Goal: Task Accomplishment & Management: Use online tool/utility

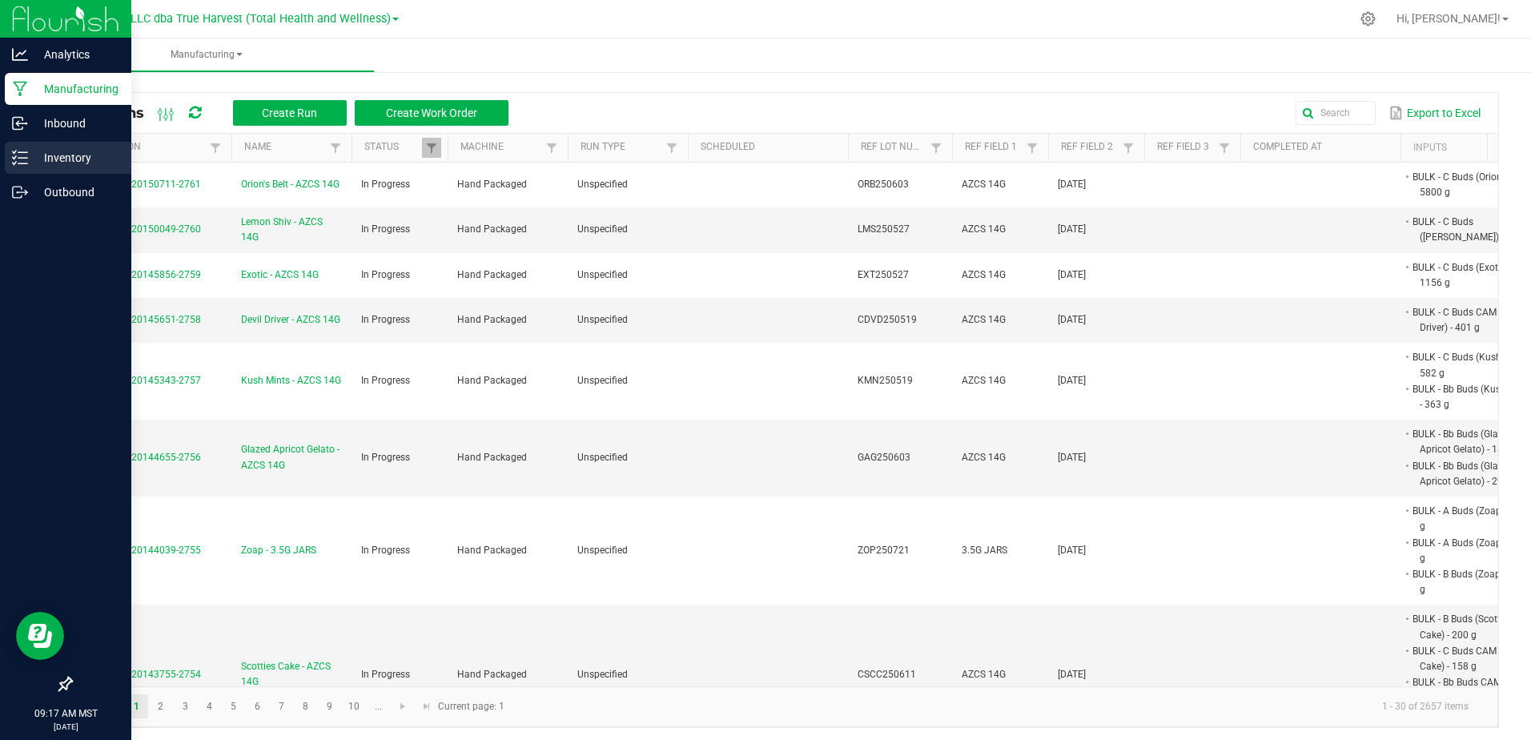
click at [33, 156] on p "Inventory" at bounding box center [76, 157] width 96 height 19
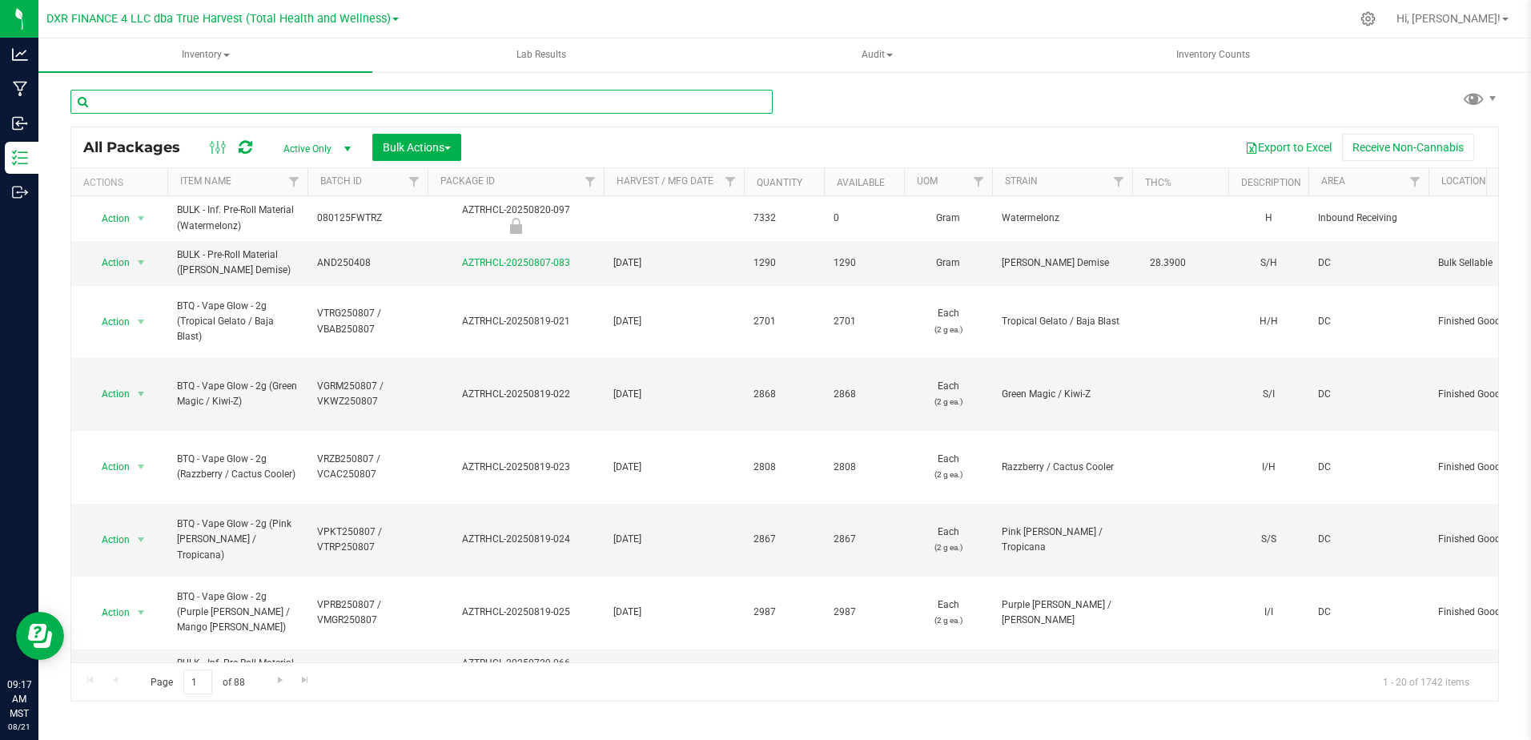
paste input "GAG250710"
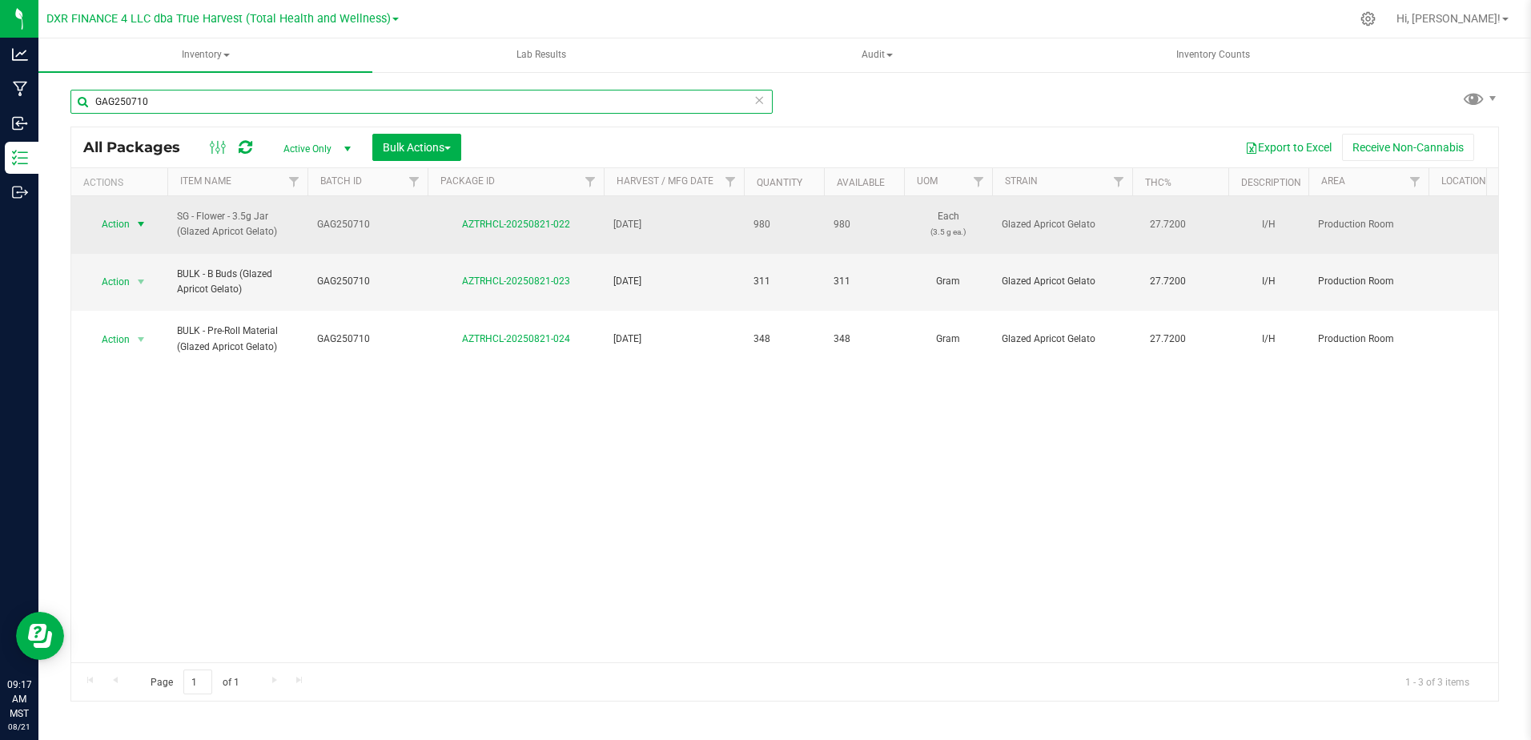
type input "GAG250710"
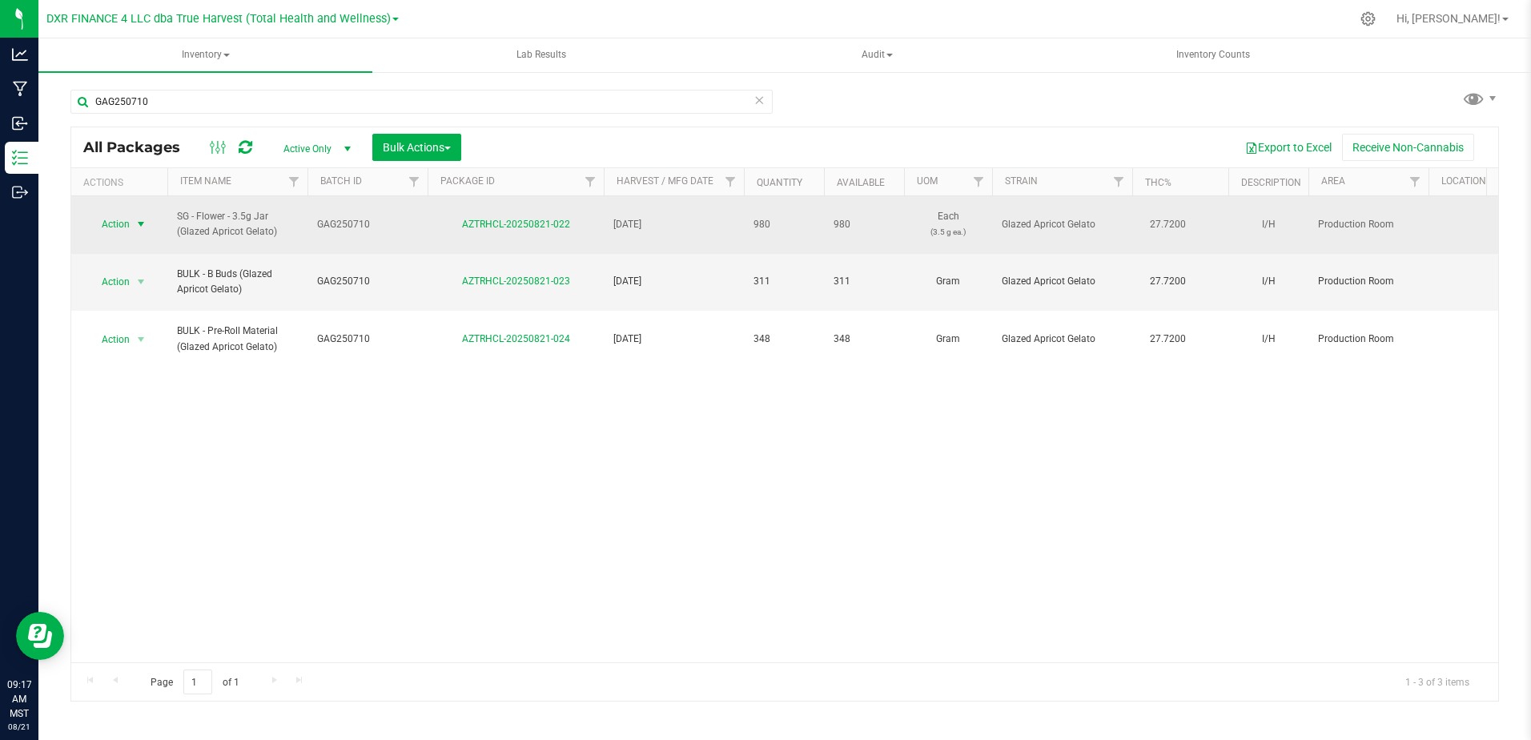
click at [138, 226] on span "select" at bounding box center [141, 224] width 13 height 13
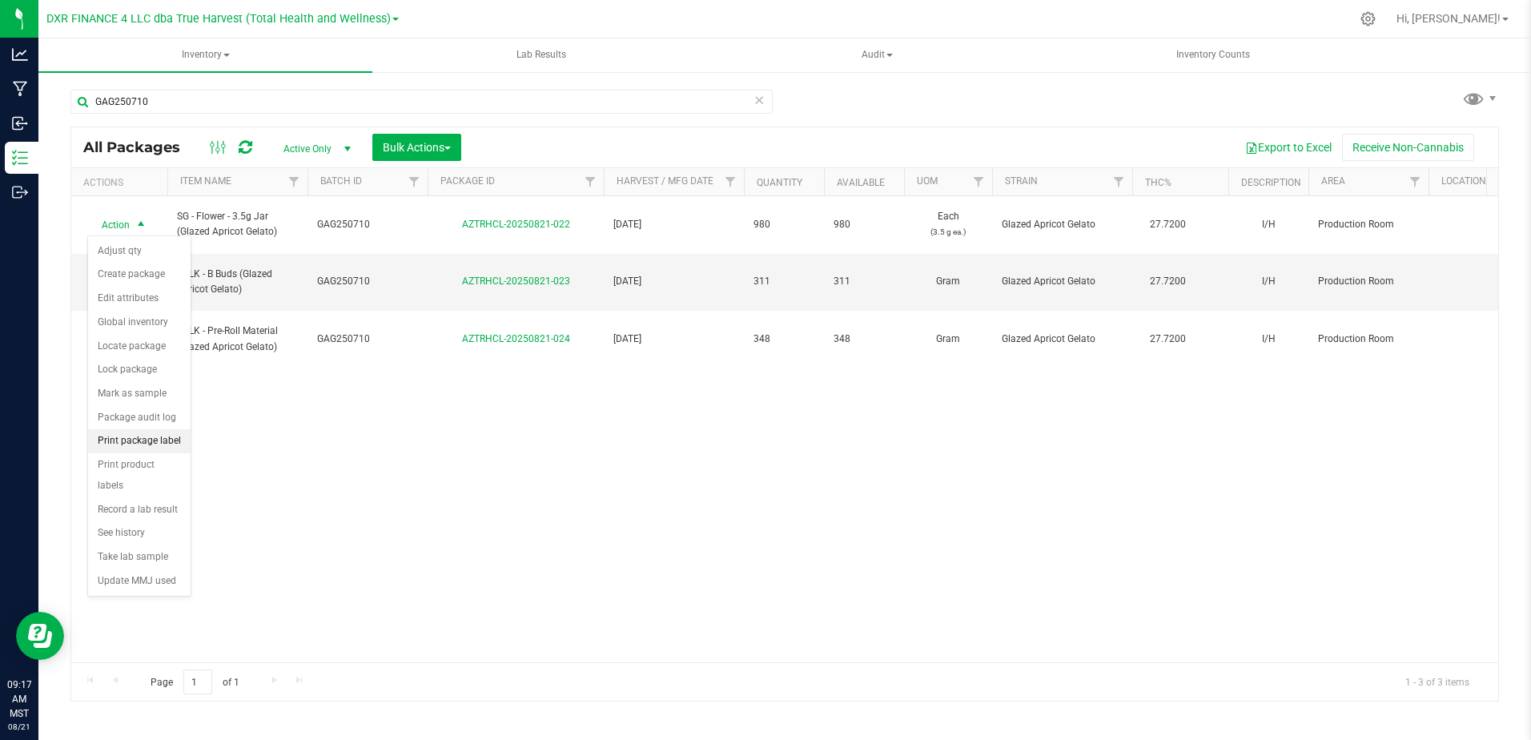
click at [127, 443] on li "Print package label" at bounding box center [139, 441] width 103 height 24
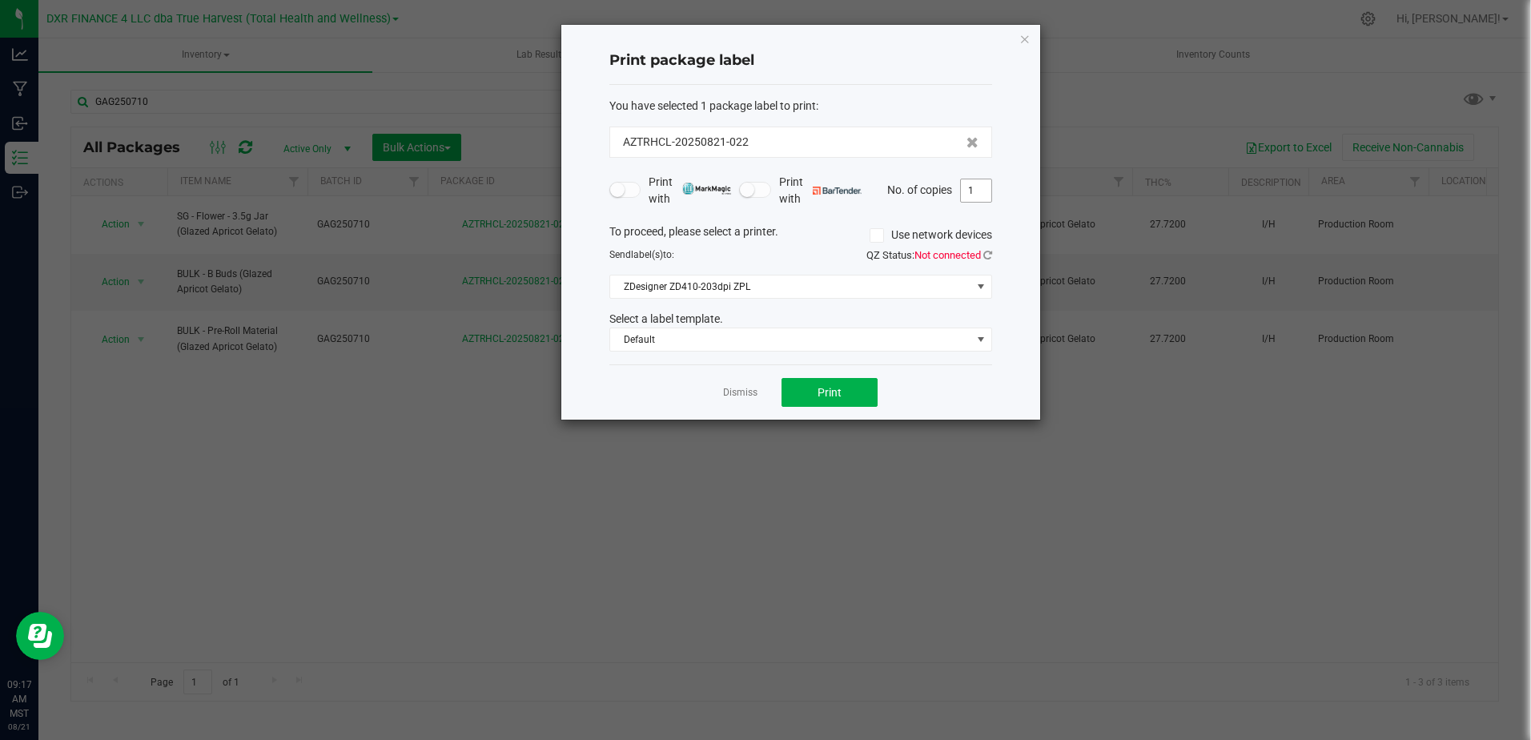
click at [973, 194] on input "1" at bounding box center [976, 190] width 30 height 22
type input "31"
click at [845, 380] on button "Print" at bounding box center [830, 392] width 96 height 29
click at [757, 400] on link "Dismiss" at bounding box center [740, 393] width 34 height 14
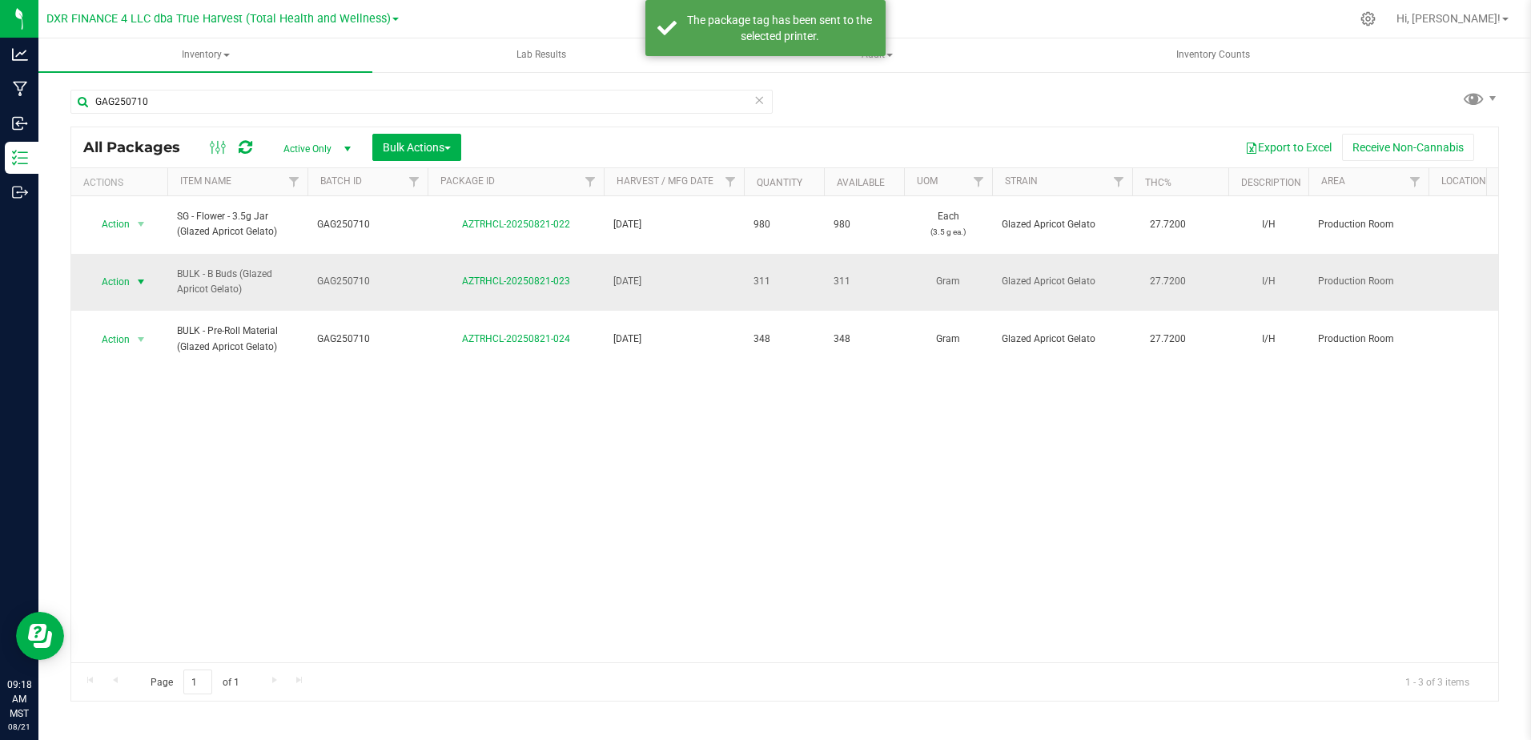
click at [138, 277] on span "select" at bounding box center [141, 281] width 13 height 13
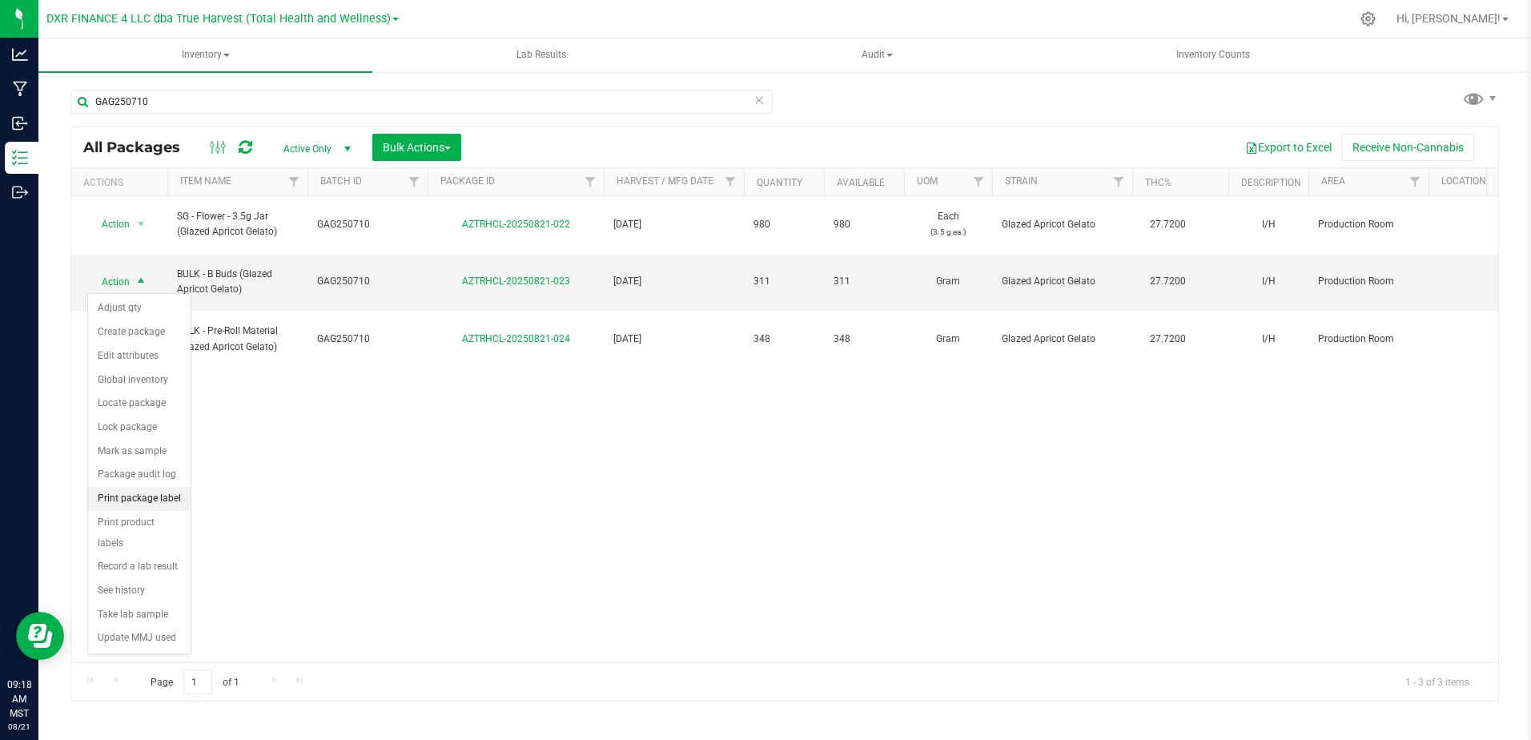
click at [166, 492] on li "Print package label" at bounding box center [139, 499] width 103 height 24
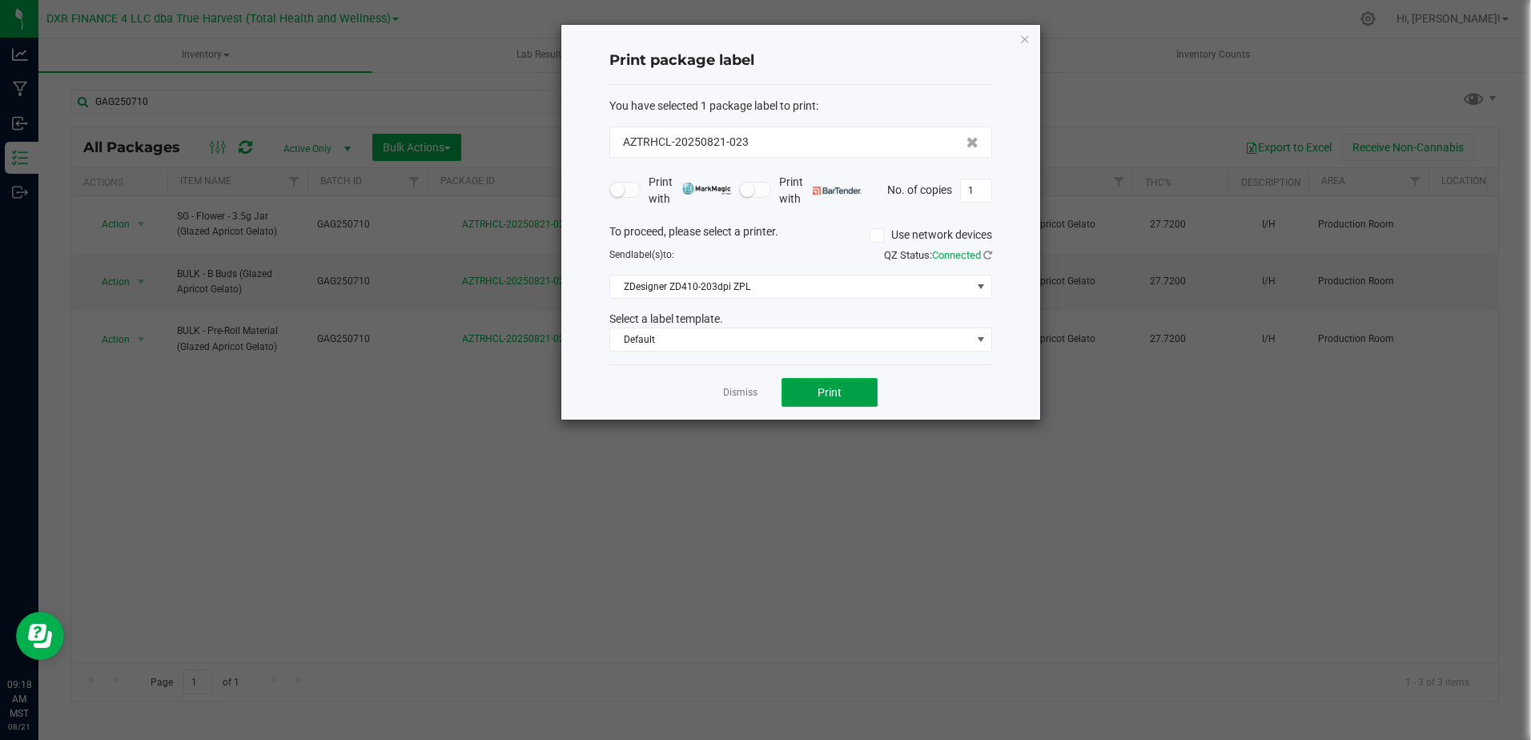
click at [826, 396] on span "Print" at bounding box center [830, 392] width 24 height 13
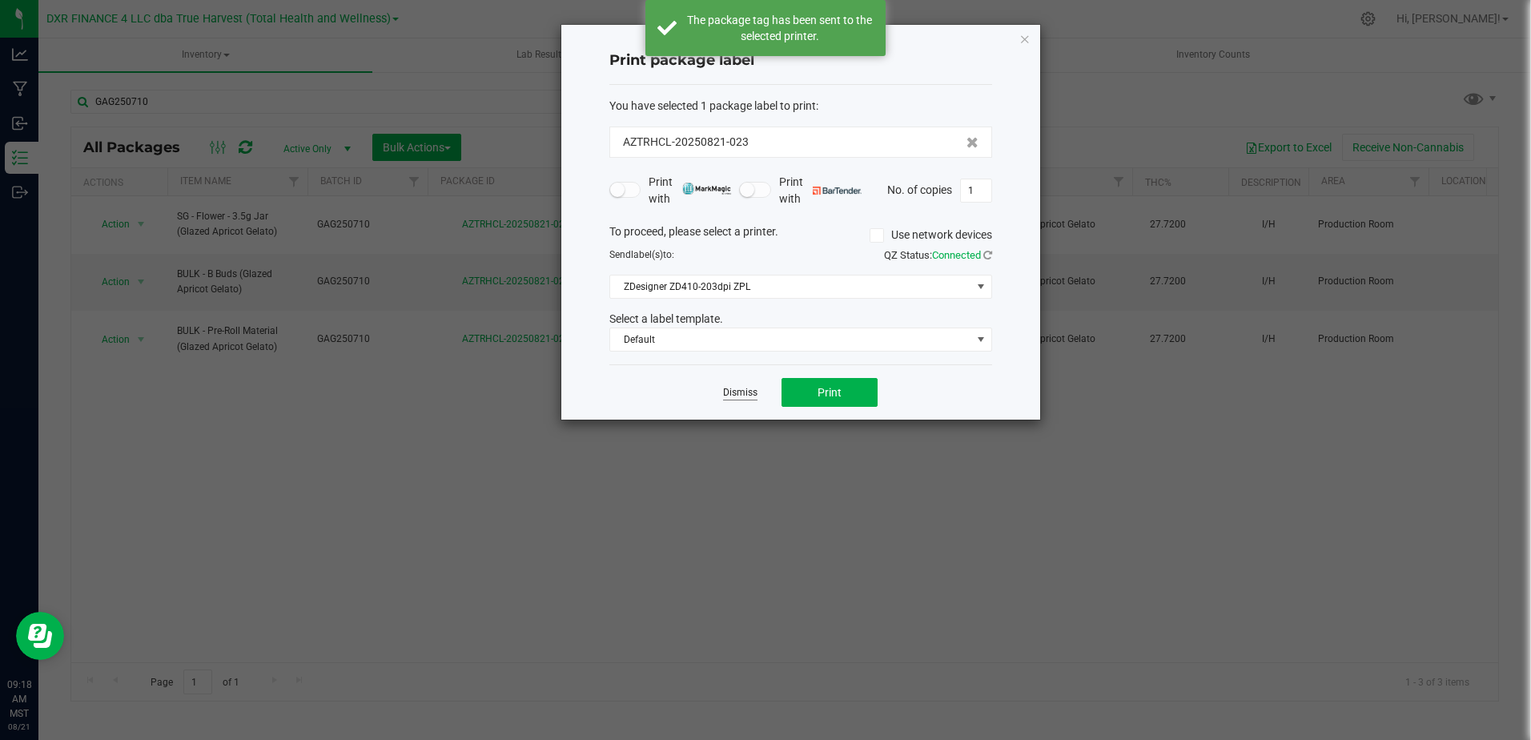
click at [738, 395] on link "Dismiss" at bounding box center [740, 393] width 34 height 14
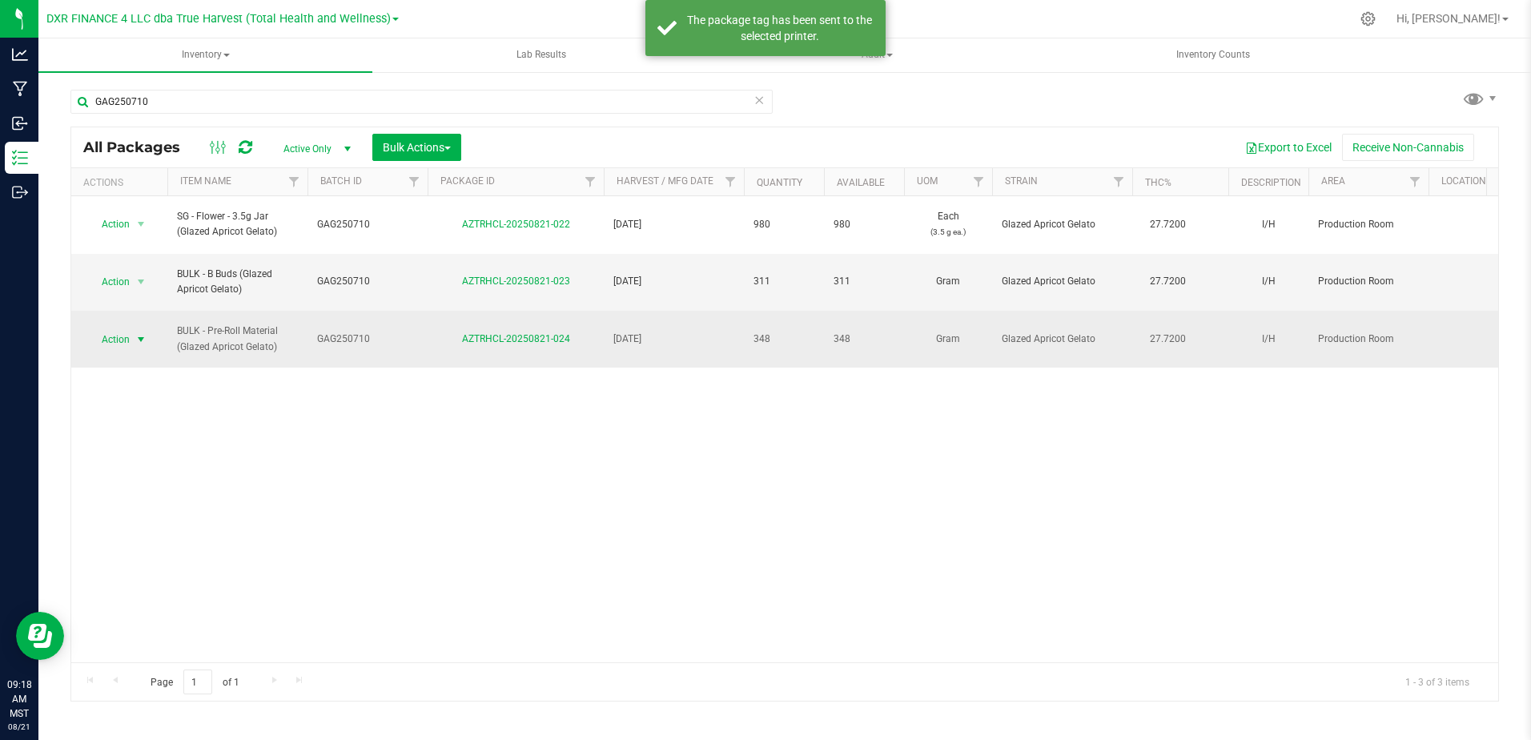
click at [136, 336] on span "select" at bounding box center [141, 339] width 13 height 13
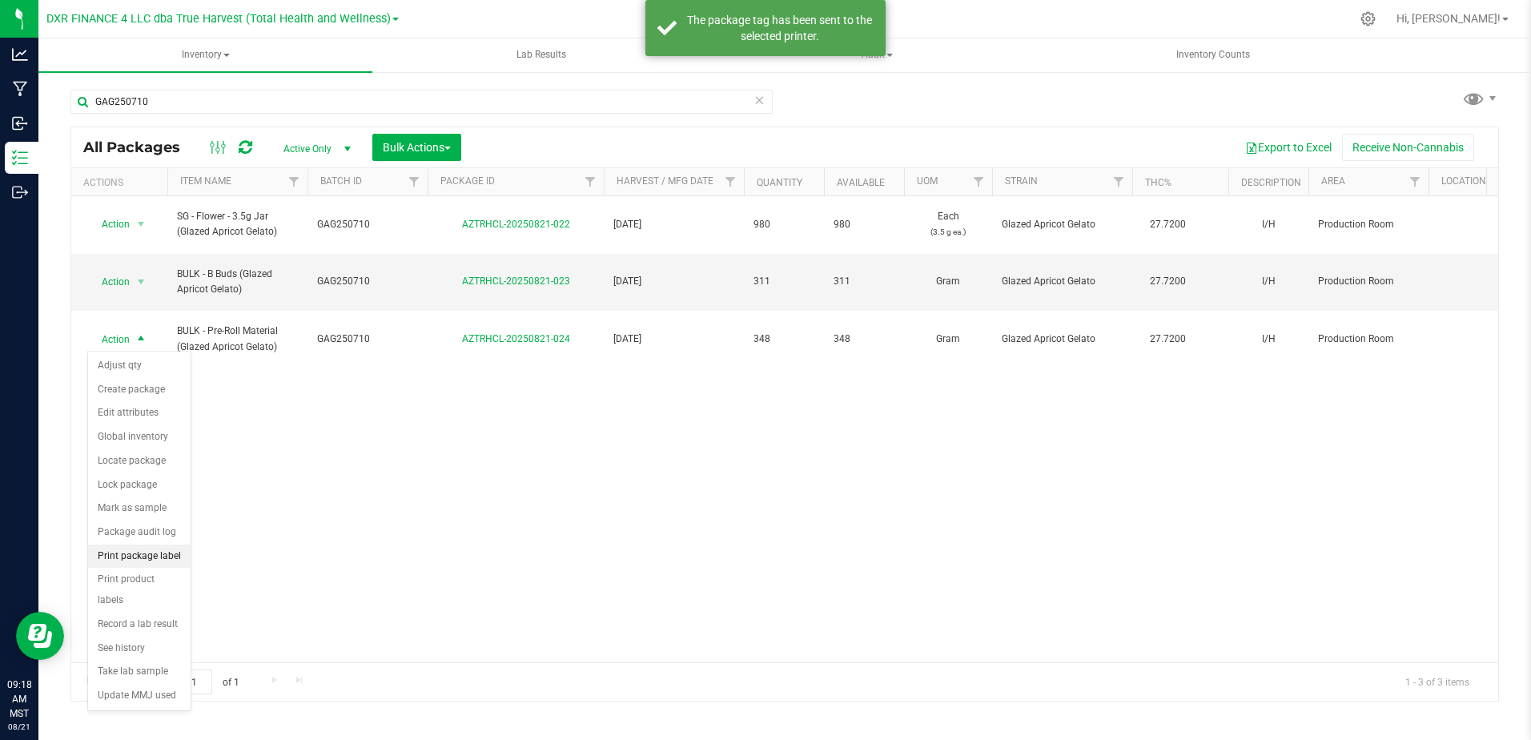
click at [152, 553] on li "Print package label" at bounding box center [139, 557] width 103 height 24
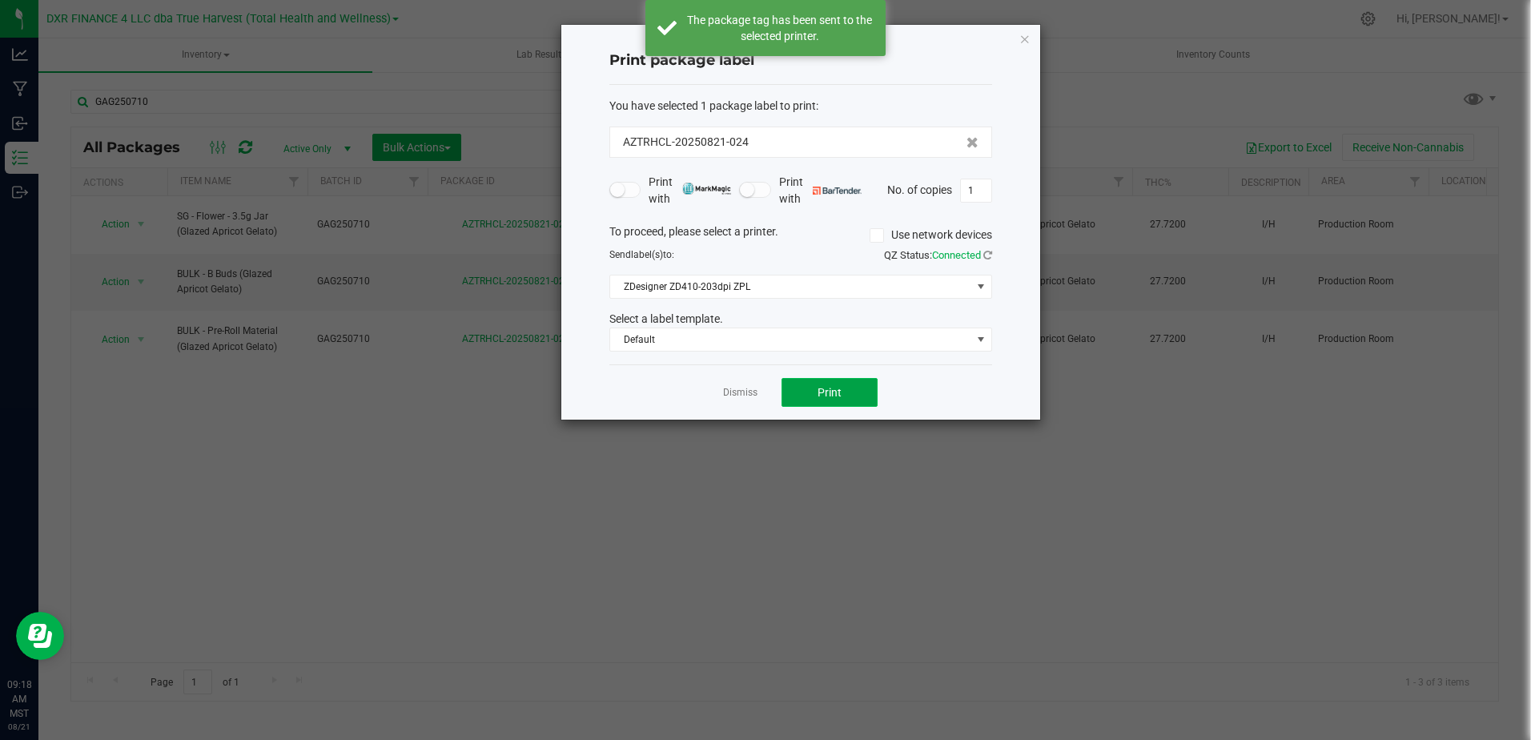
click at [816, 384] on button "Print" at bounding box center [830, 392] width 96 height 29
click at [726, 396] on link "Dismiss" at bounding box center [740, 393] width 34 height 14
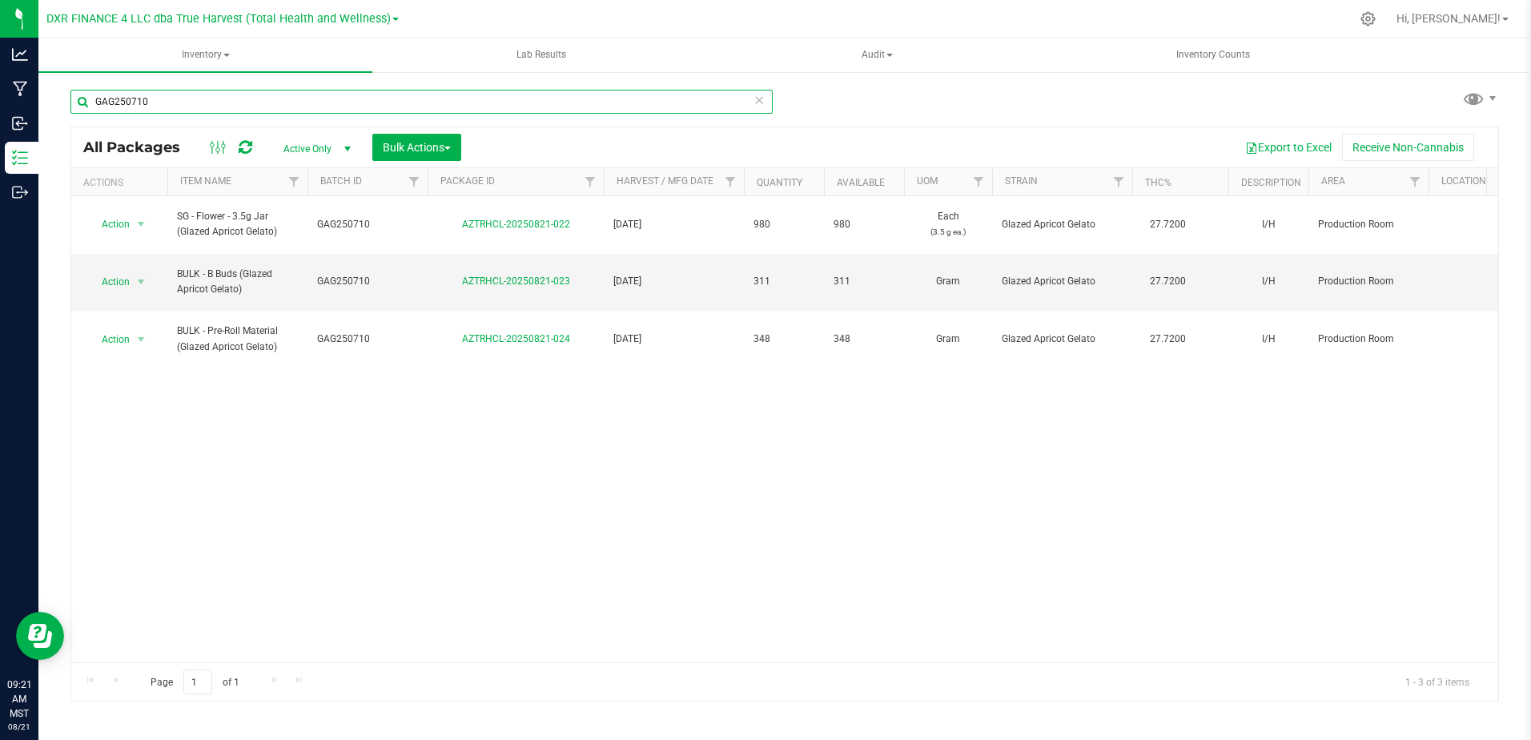
drag, startPoint x: 192, startPoint y: 97, endPoint x: 68, endPoint y: 86, distance: 124.6
click at [68, 86] on div "GAG250710 All Packages Active Only Active Only Lab Samples Locked All Bulk Acti…" at bounding box center [784, 314] width 1493 height 488
paste input "CBLZ250618"
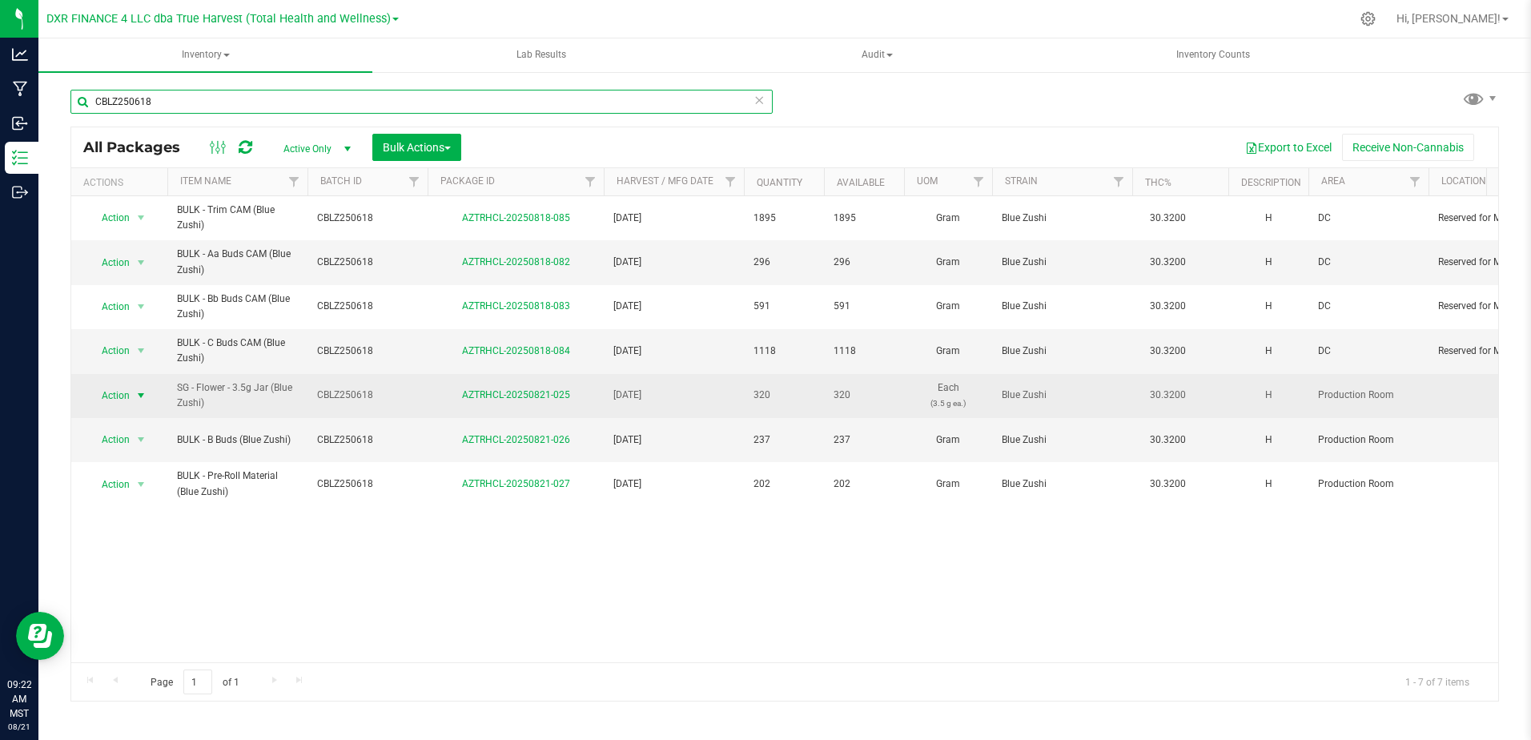
type input "CBLZ250618"
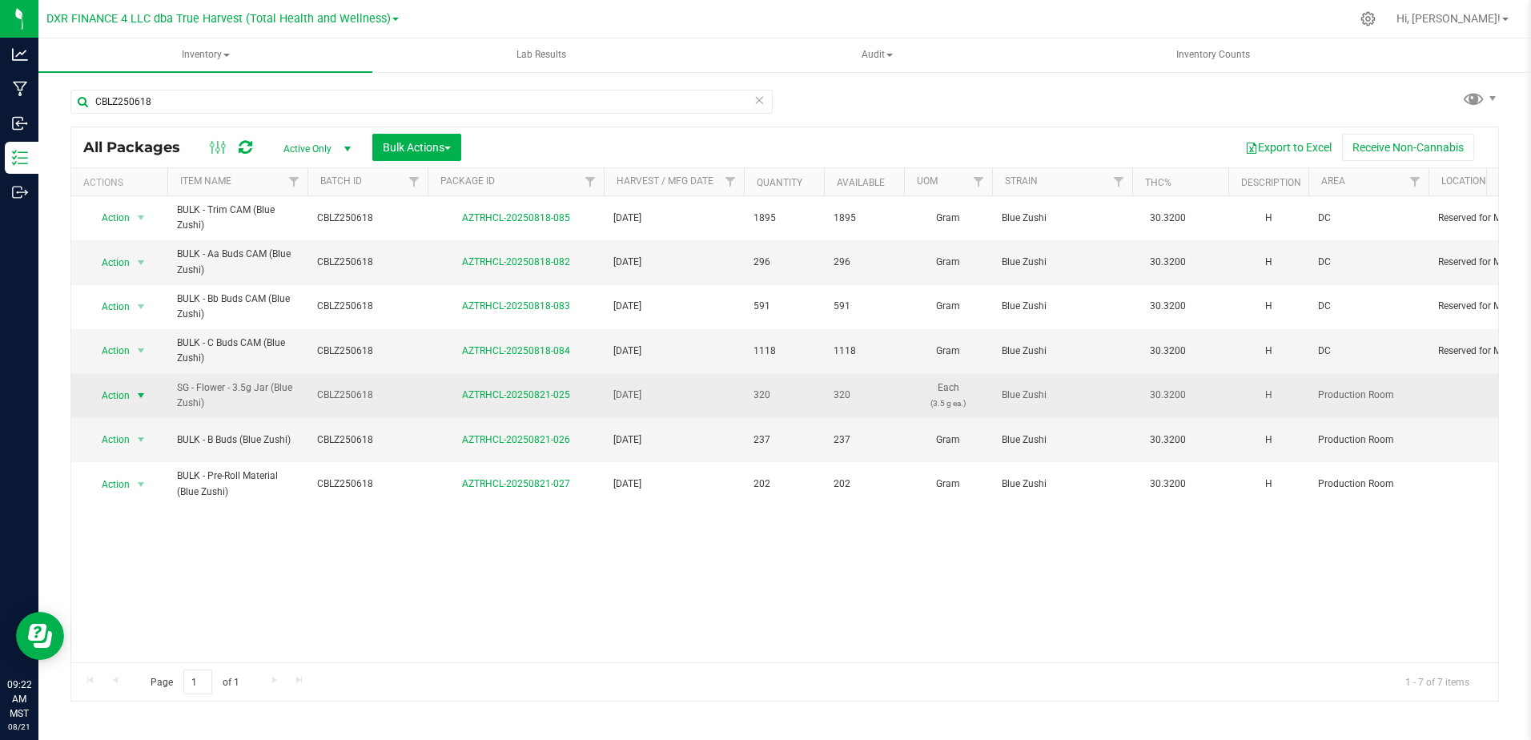
click at [141, 395] on span "select" at bounding box center [141, 395] width 13 height 13
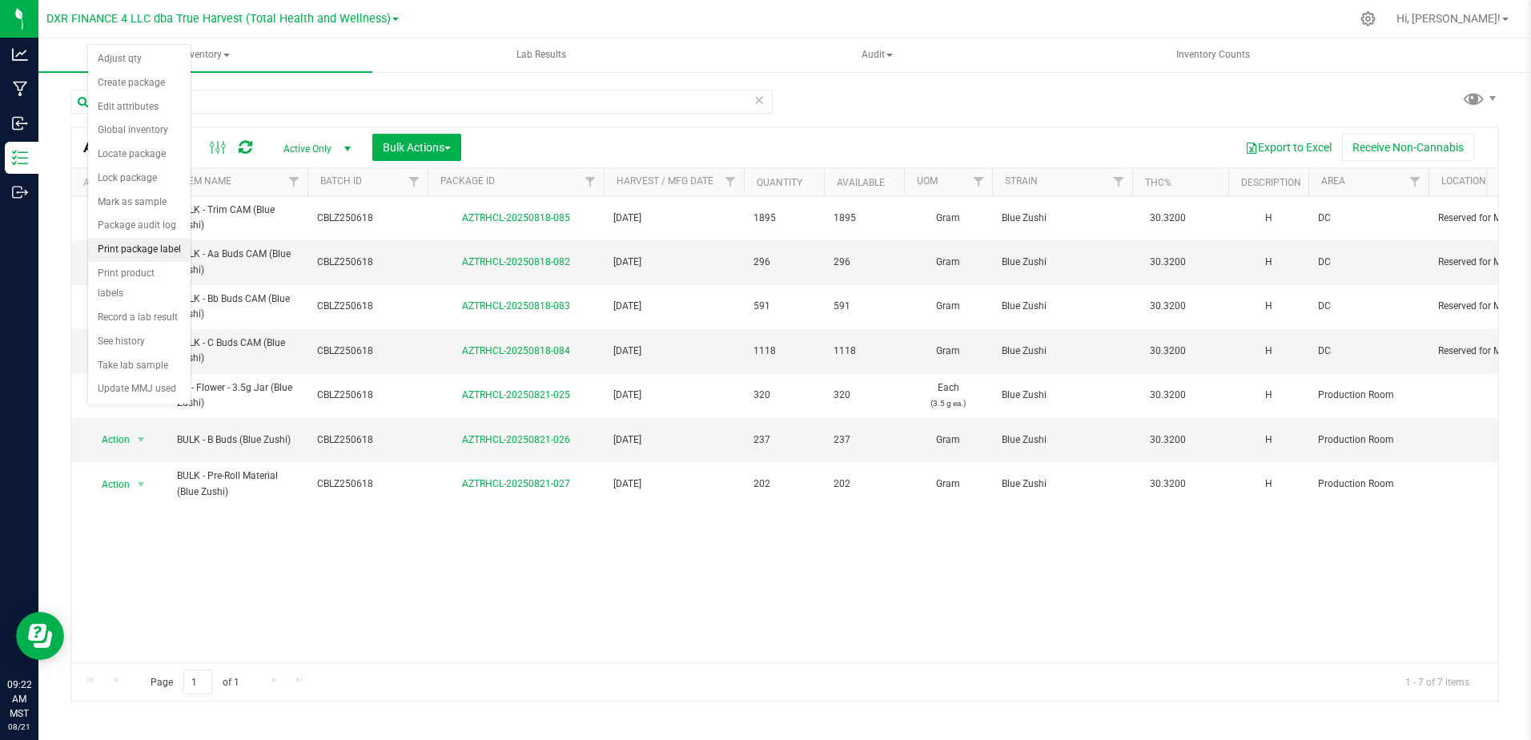
click at [167, 247] on li "Print package label" at bounding box center [139, 250] width 103 height 24
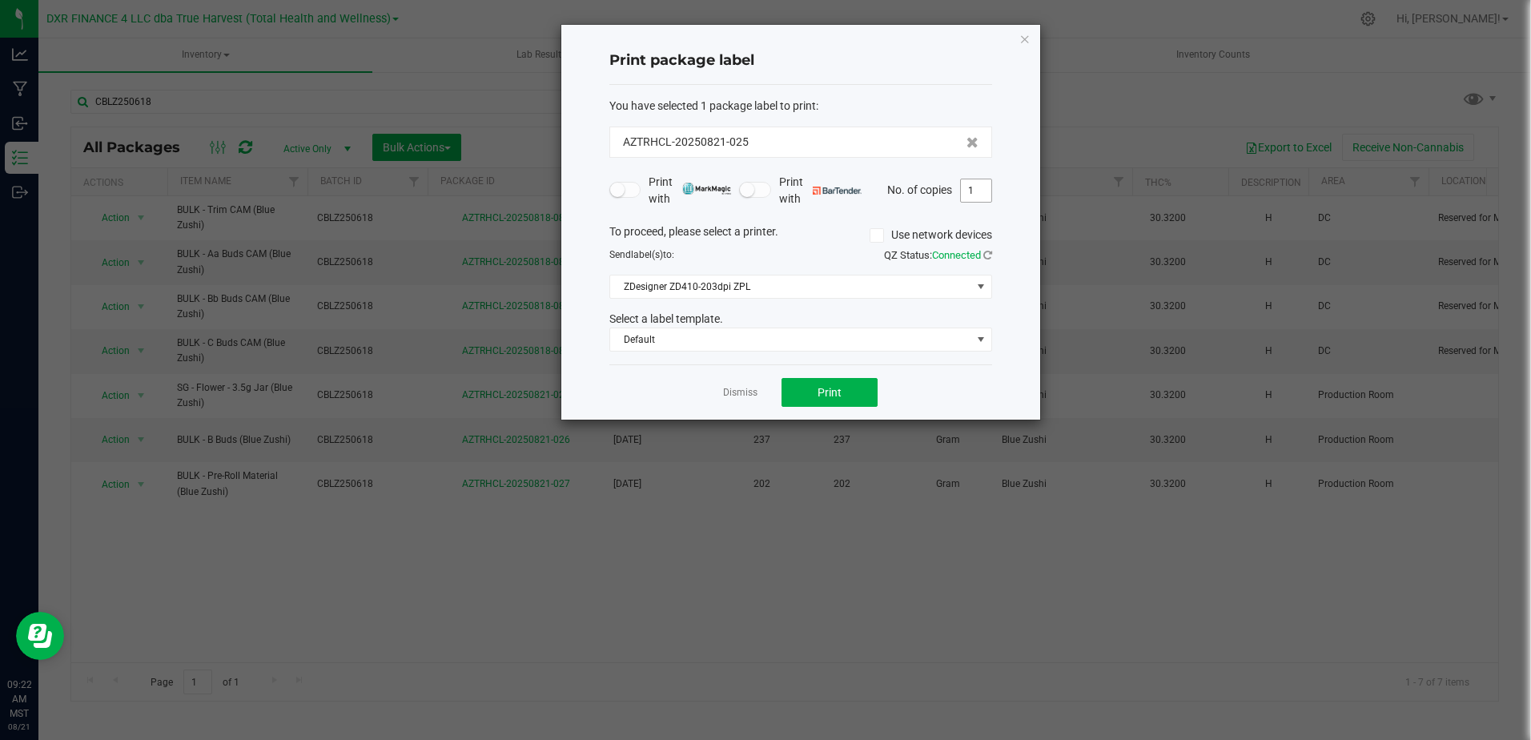
click at [979, 191] on input "1" at bounding box center [976, 190] width 30 height 22
type input "10"
click at [817, 401] on button "Print" at bounding box center [830, 392] width 96 height 29
click at [754, 395] on link "Dismiss" at bounding box center [740, 393] width 34 height 14
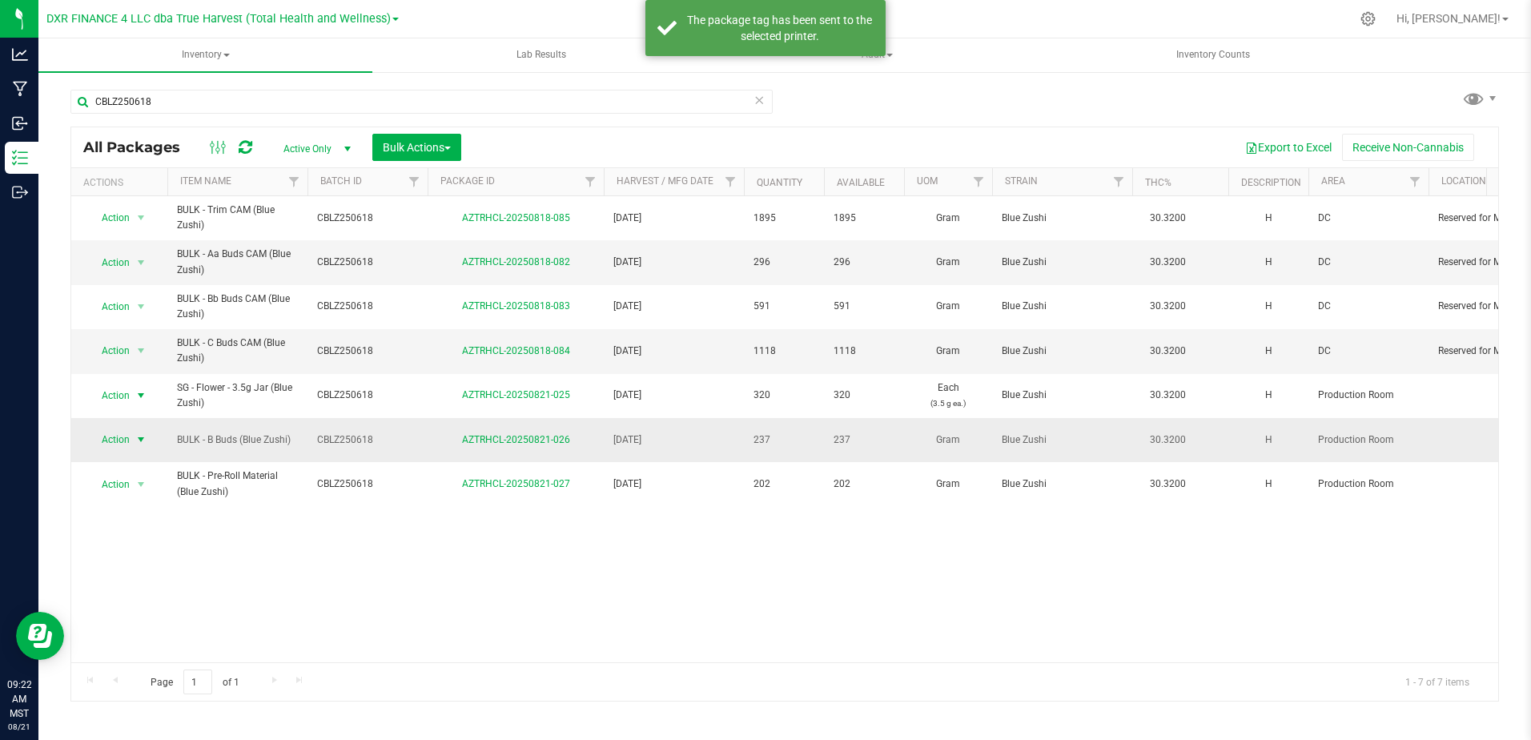
click at [143, 436] on span "select" at bounding box center [141, 439] width 13 height 13
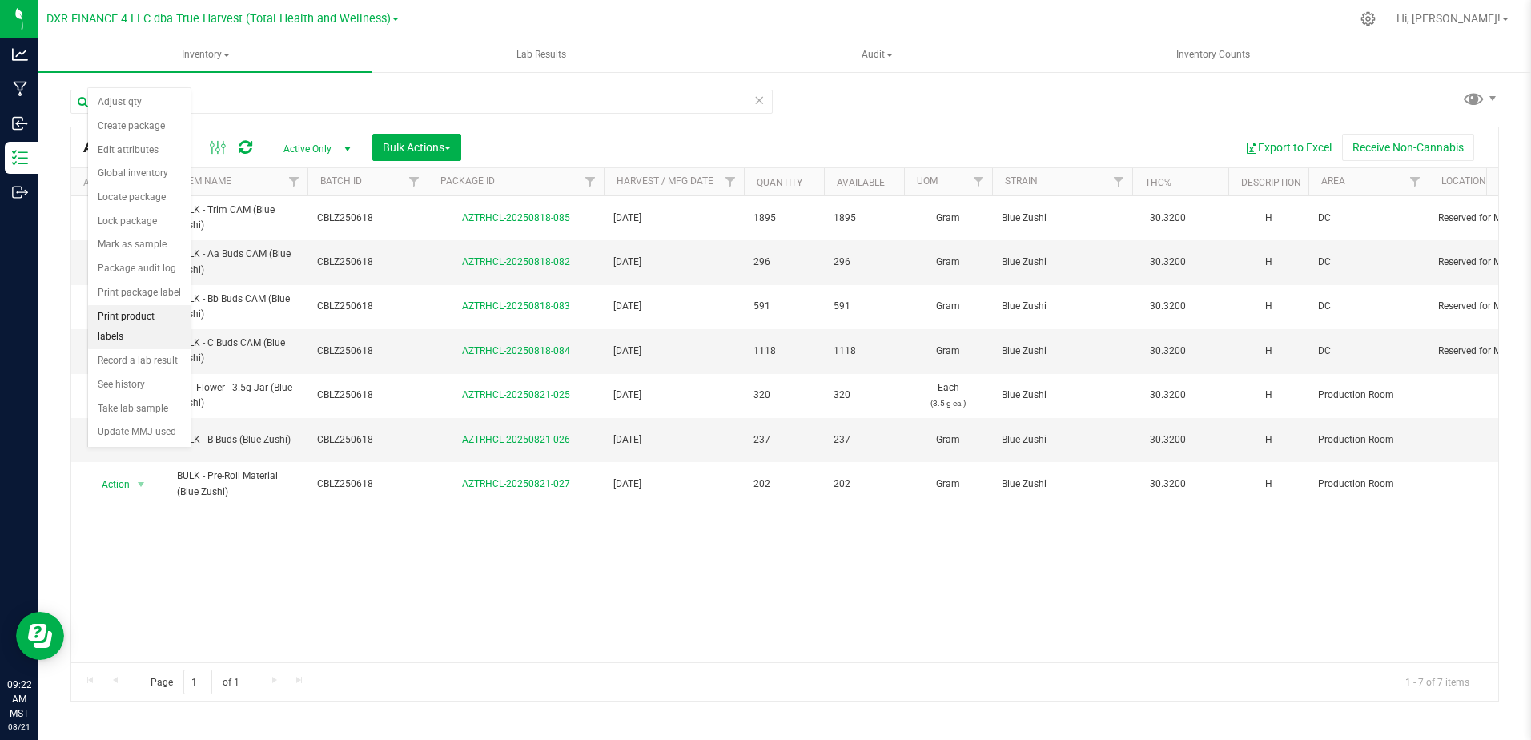
click at [164, 319] on li "Print product labels" at bounding box center [139, 327] width 103 height 44
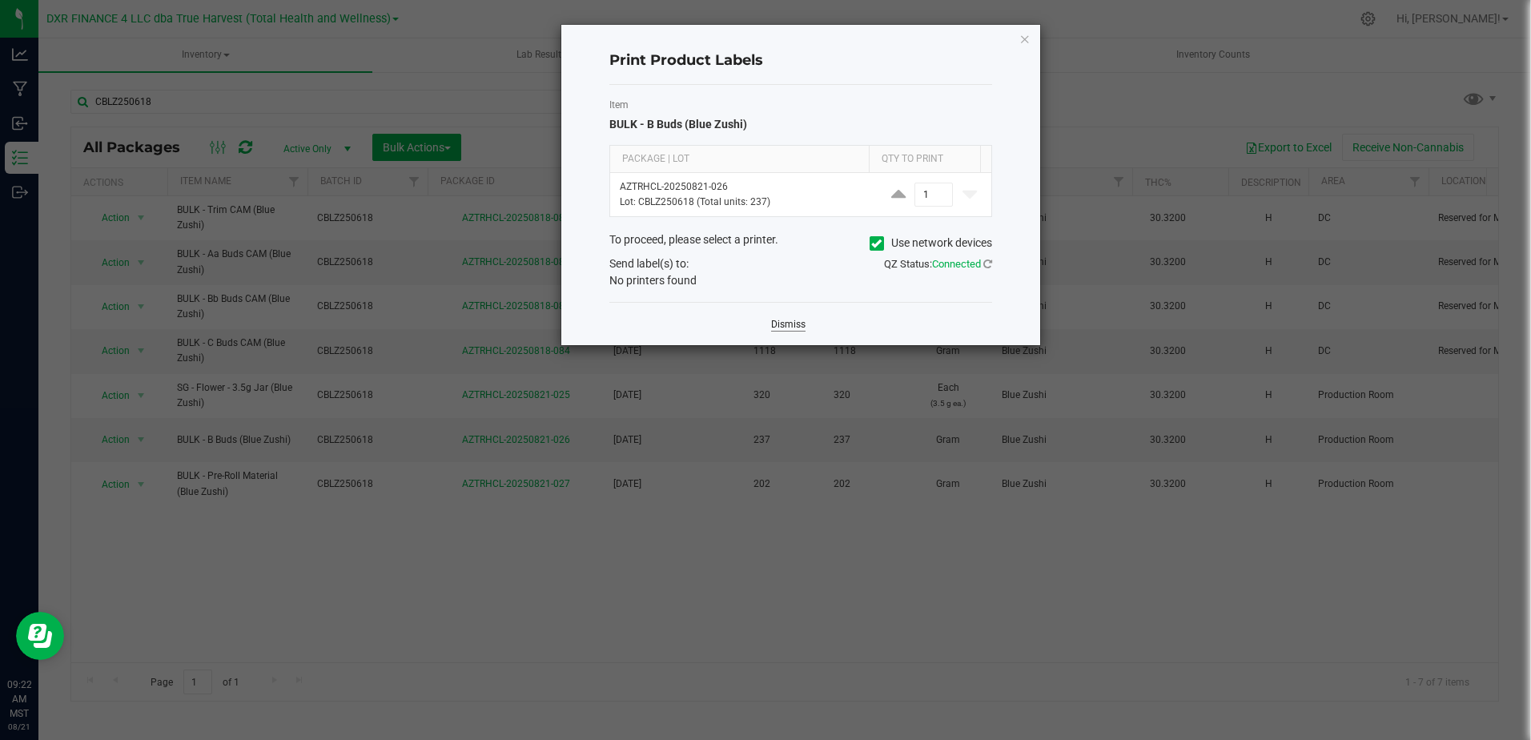
click at [778, 319] on link "Dismiss" at bounding box center [788, 325] width 34 height 14
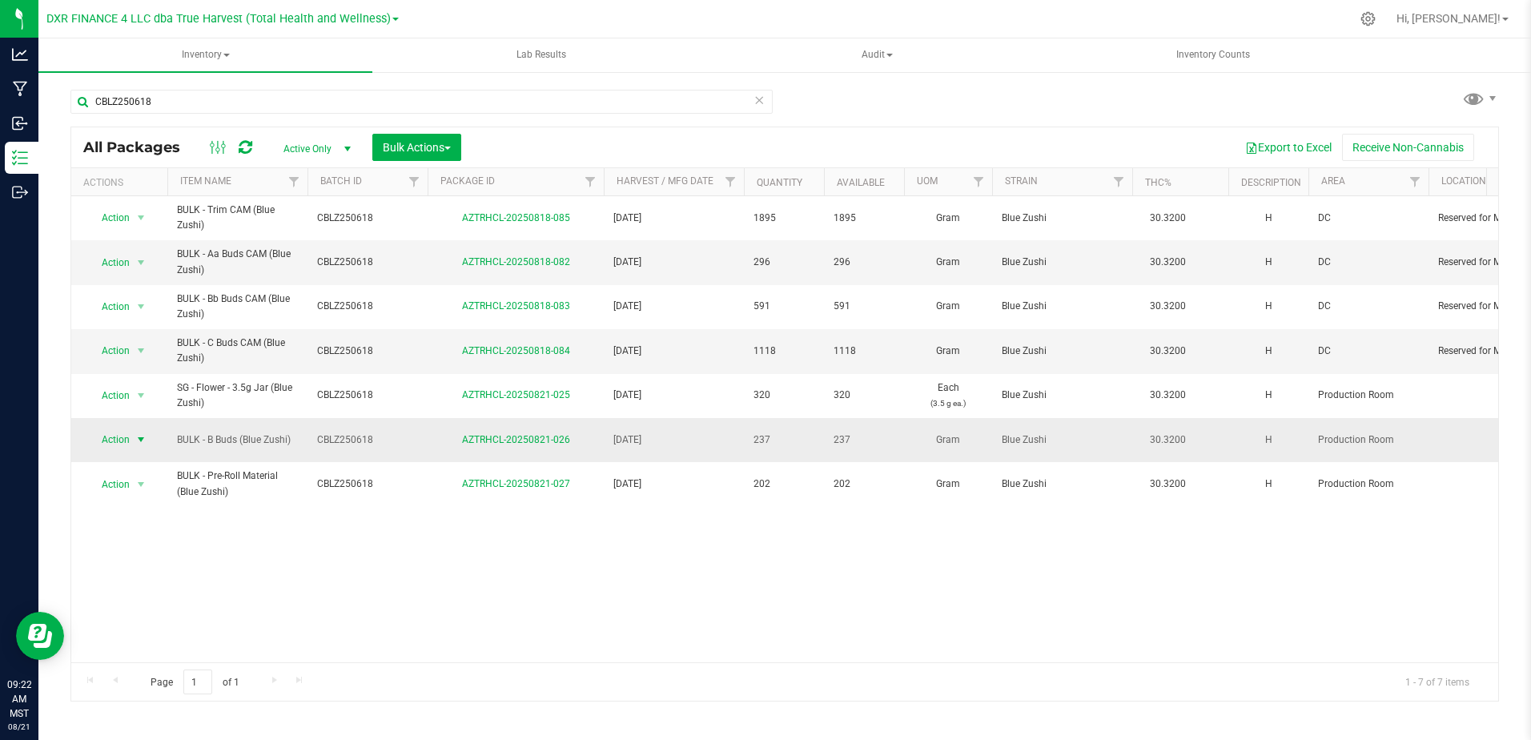
click at [143, 435] on span "select" at bounding box center [141, 439] width 13 height 13
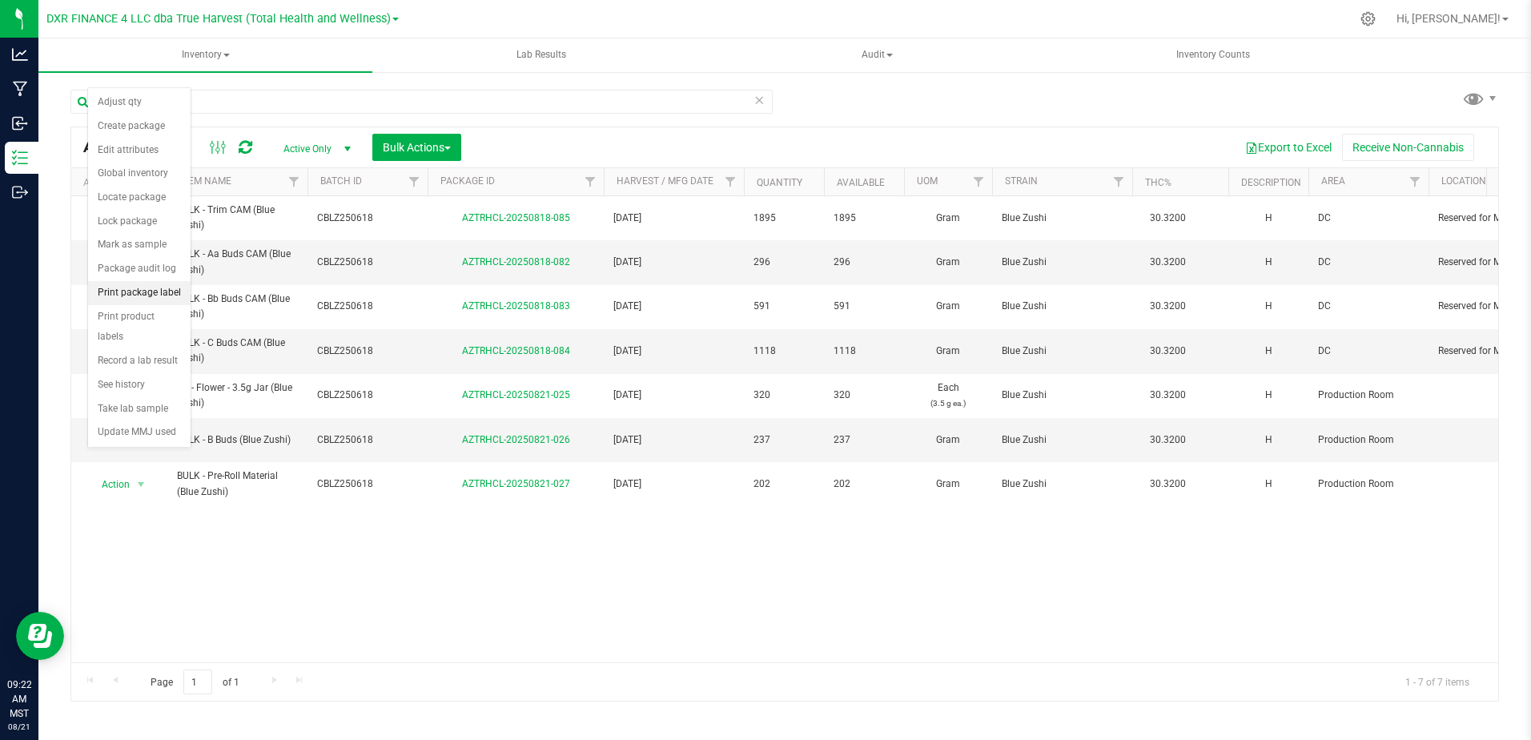
click at [175, 294] on li "Print package label" at bounding box center [139, 293] width 103 height 24
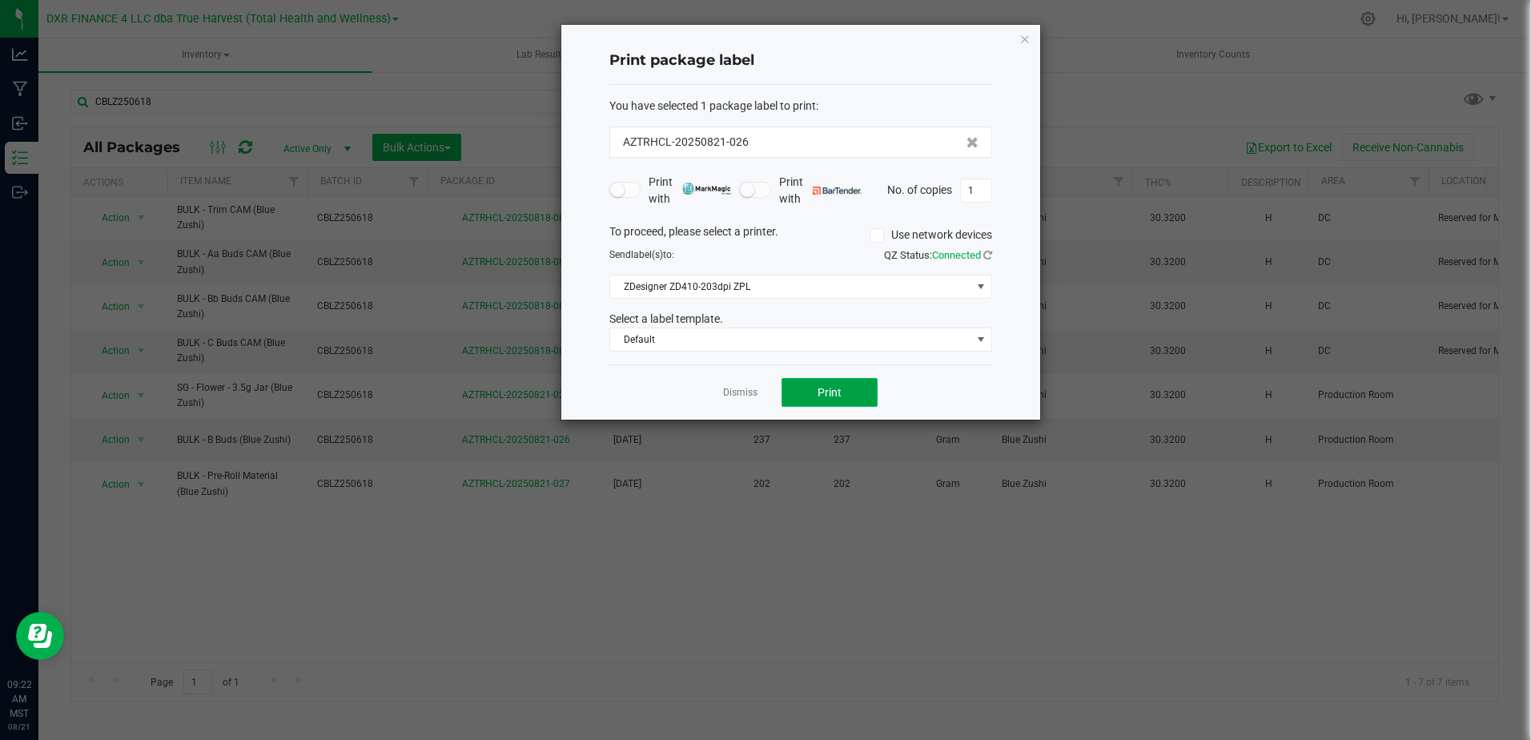
click at [851, 387] on button "Print" at bounding box center [830, 392] width 96 height 29
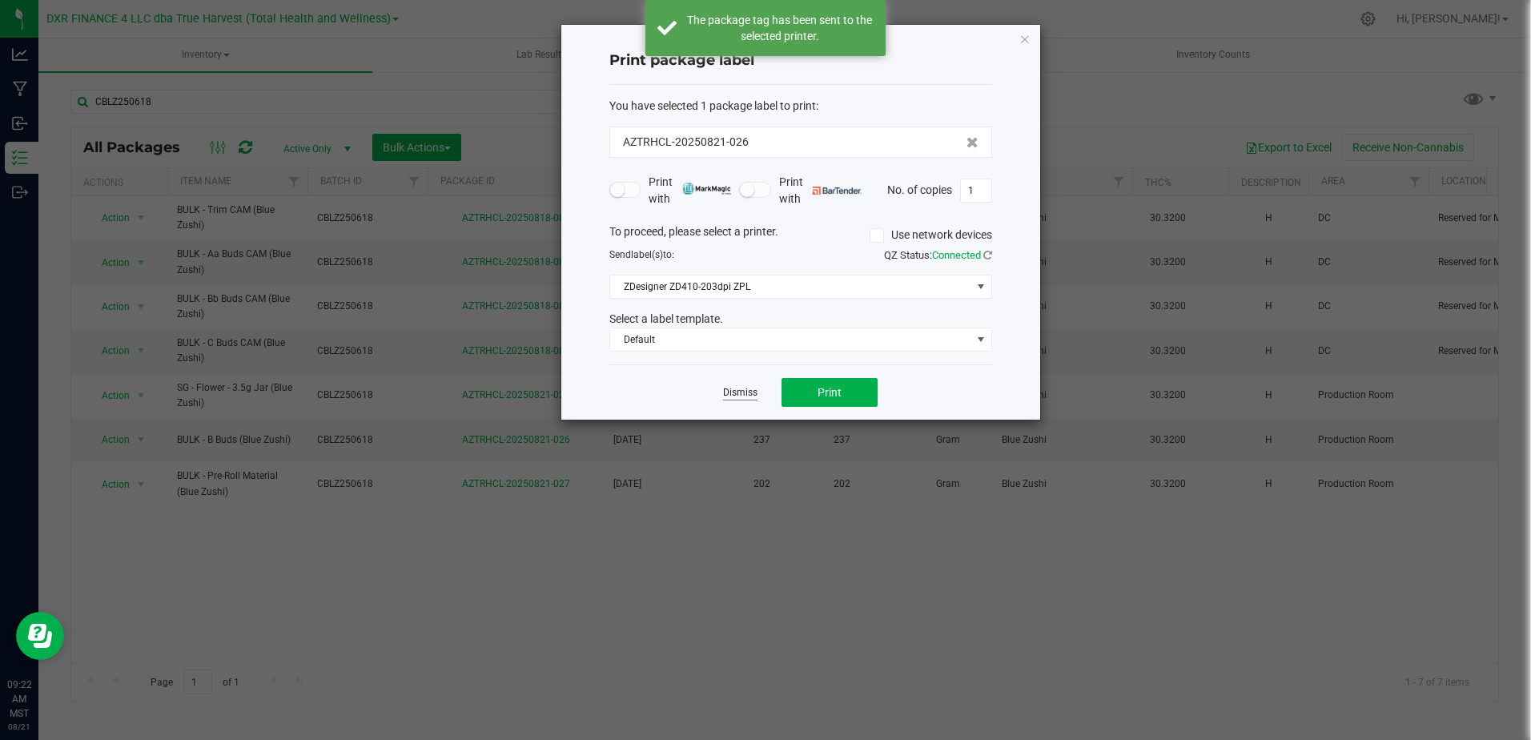
click at [732, 389] on link "Dismiss" at bounding box center [740, 393] width 34 height 14
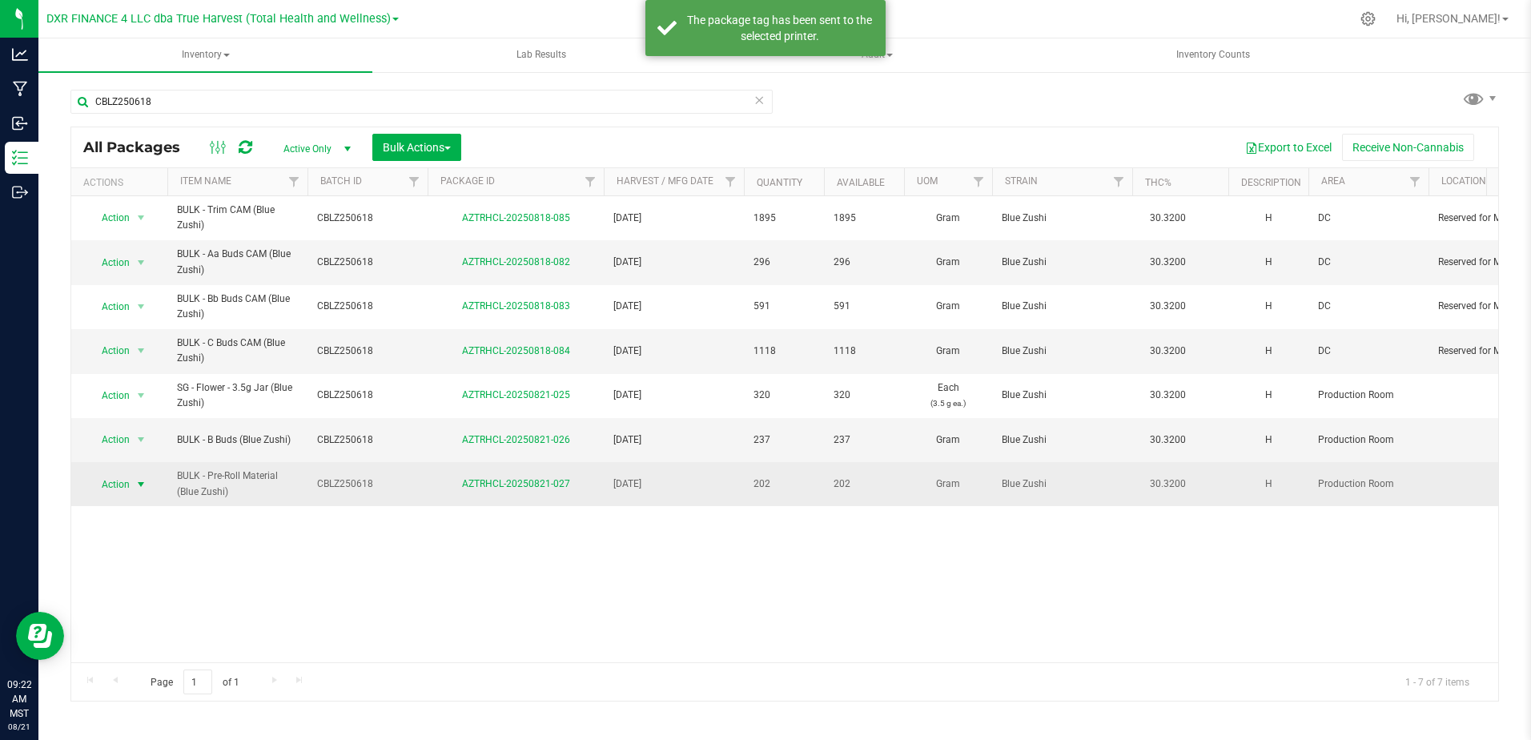
click at [137, 482] on span "select" at bounding box center [141, 484] width 13 height 13
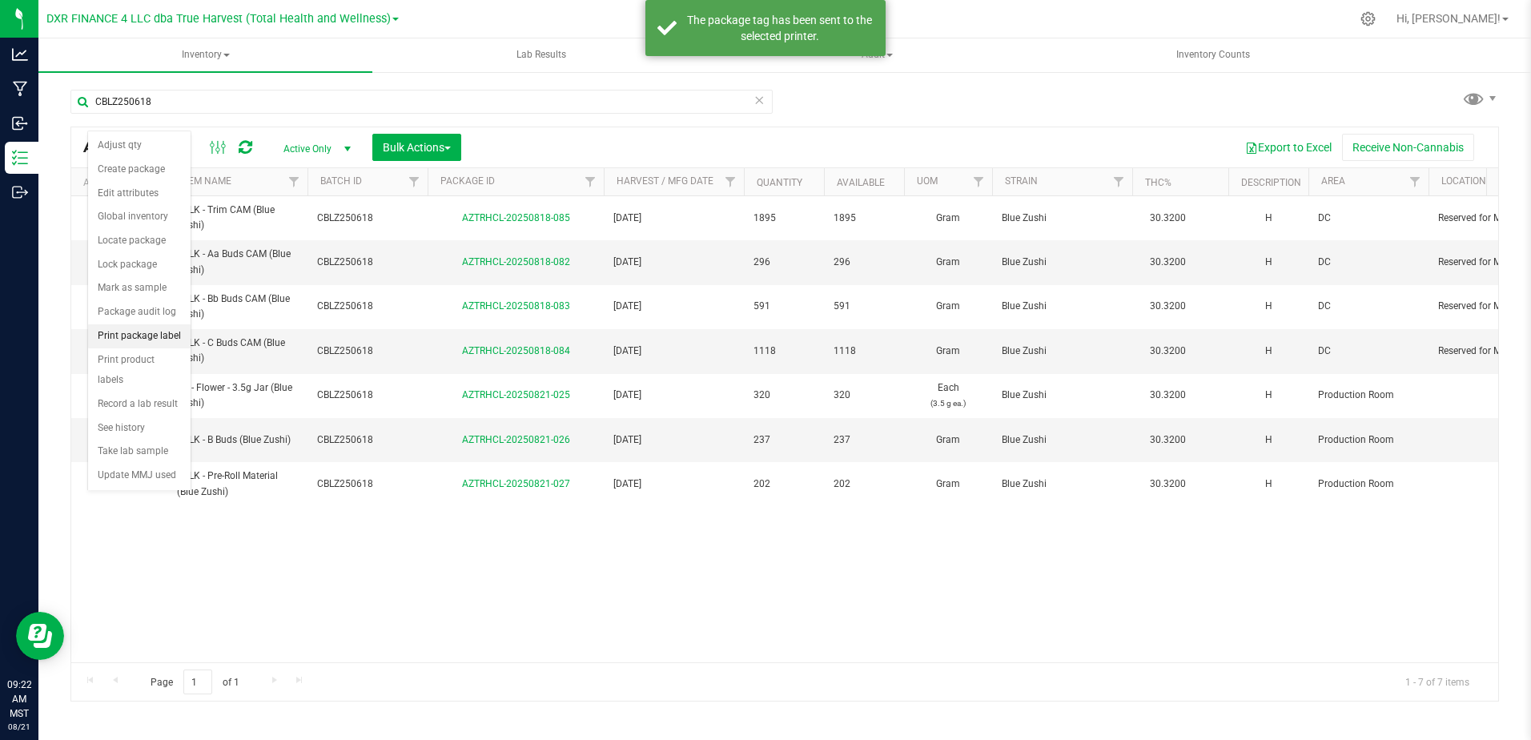
click at [162, 337] on li "Print package label" at bounding box center [139, 336] width 103 height 24
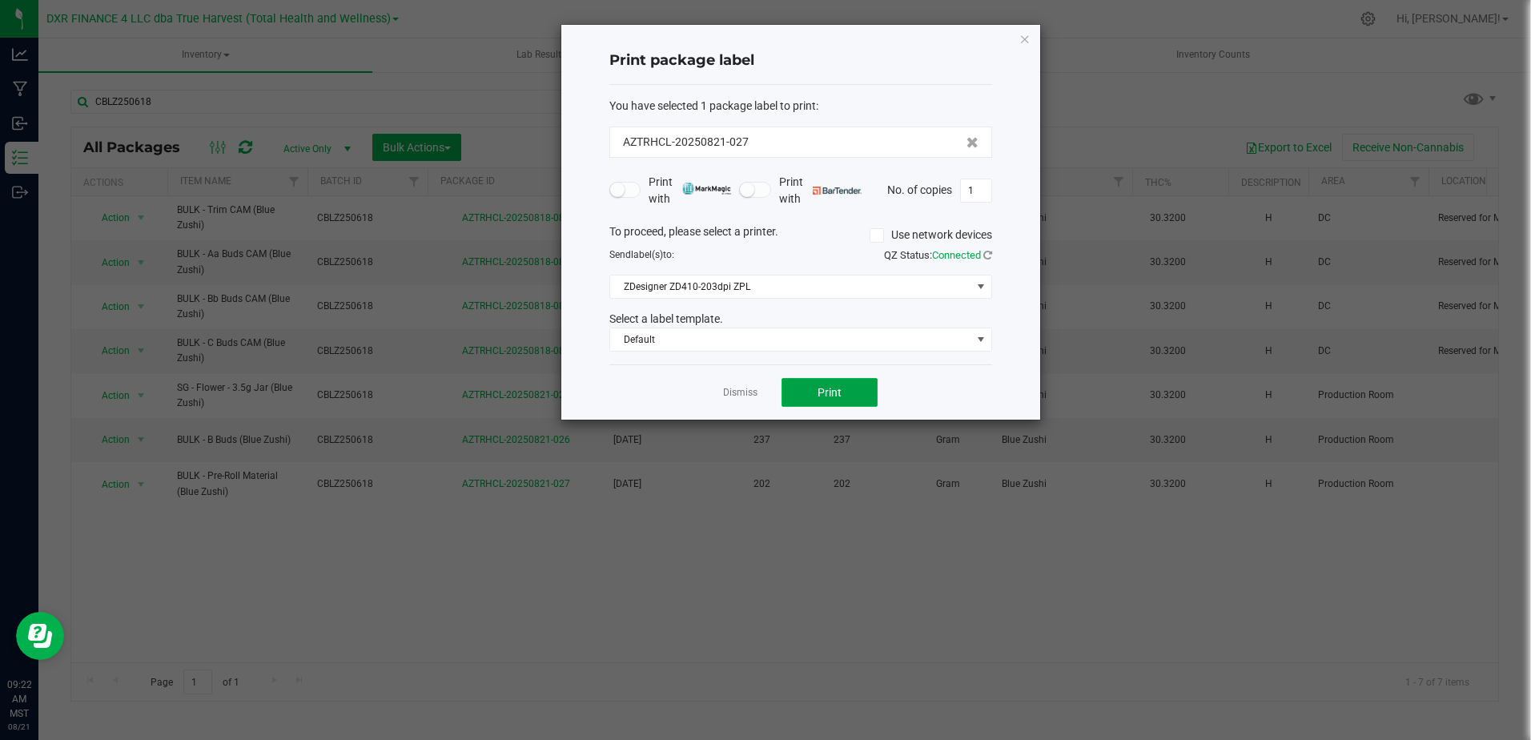
click at [820, 387] on span "Print" at bounding box center [830, 392] width 24 height 13
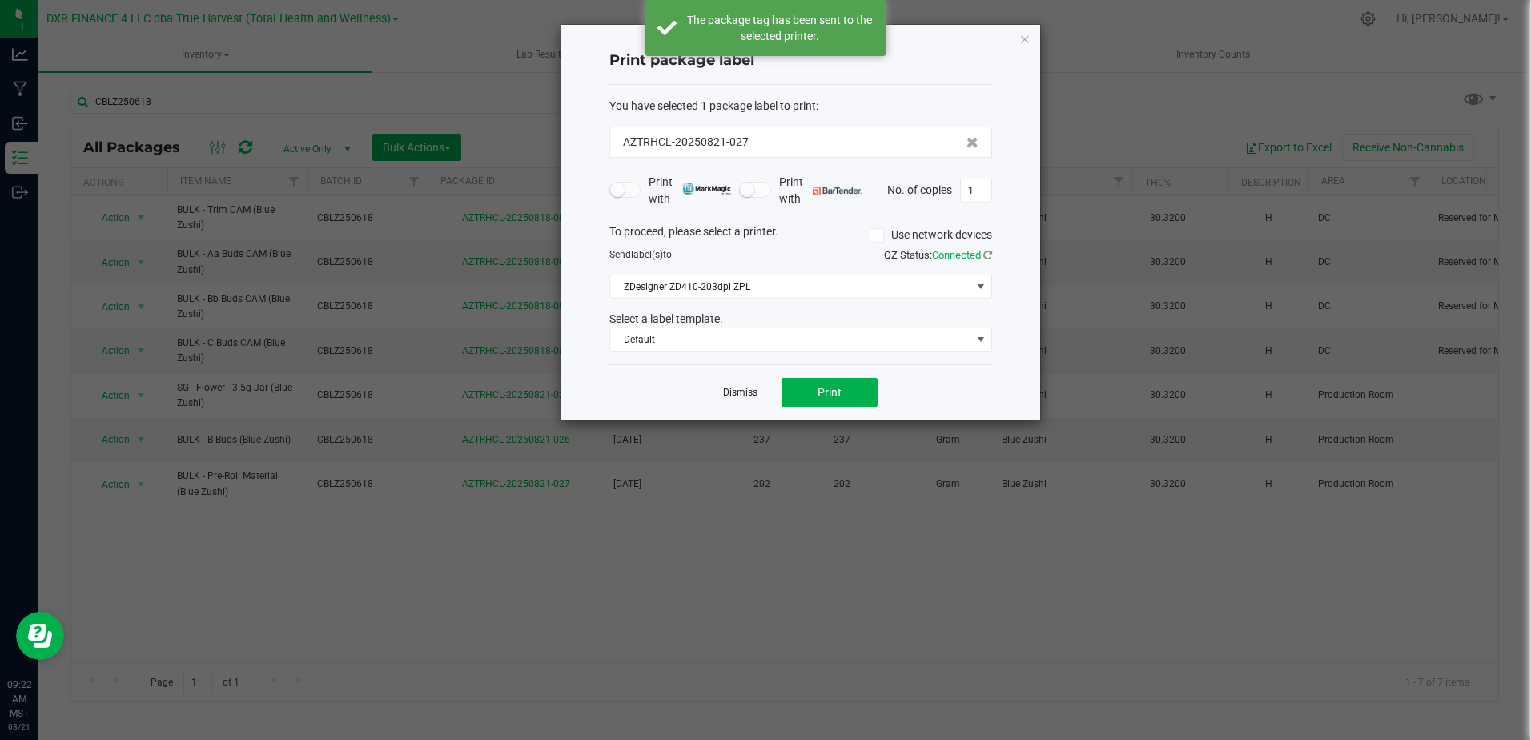
click at [738, 391] on link "Dismiss" at bounding box center [740, 393] width 34 height 14
